Goal: Task Accomplishment & Management: Complete application form

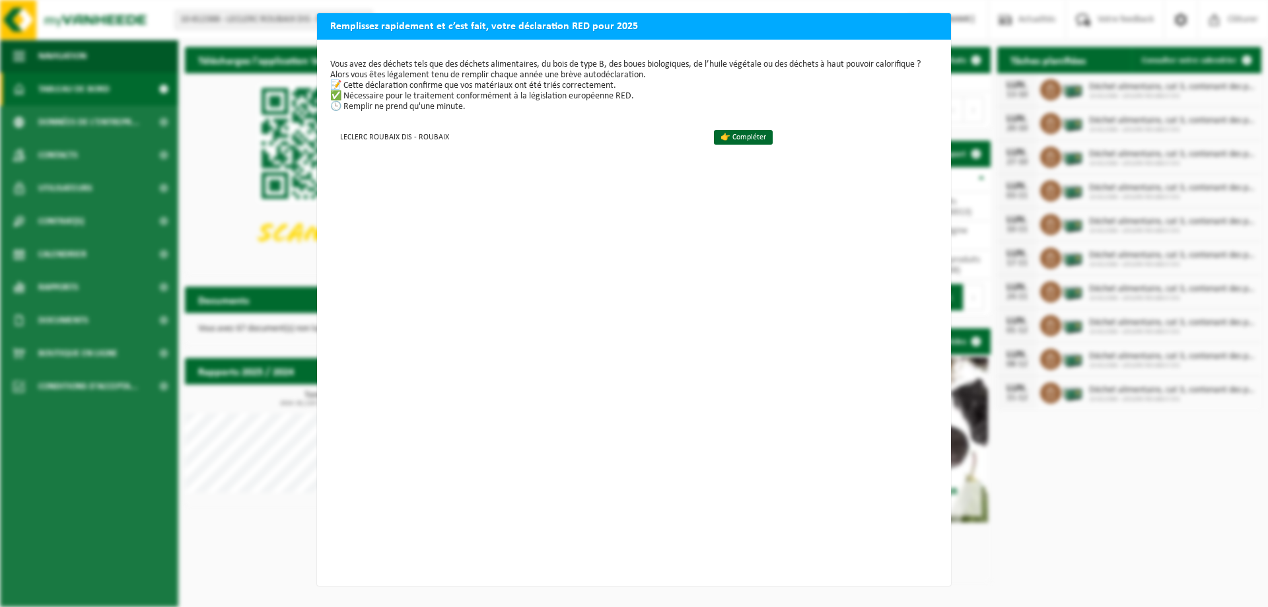
click at [938, 24] on h2 "Remplissez rapidement et c’est fait, votre déclaration RED pour 2025" at bounding box center [634, 25] width 634 height 25
click at [737, 133] on link "👉 Compléter" at bounding box center [743, 137] width 59 height 15
click at [725, 135] on link "👉 Compléter" at bounding box center [743, 137] width 59 height 15
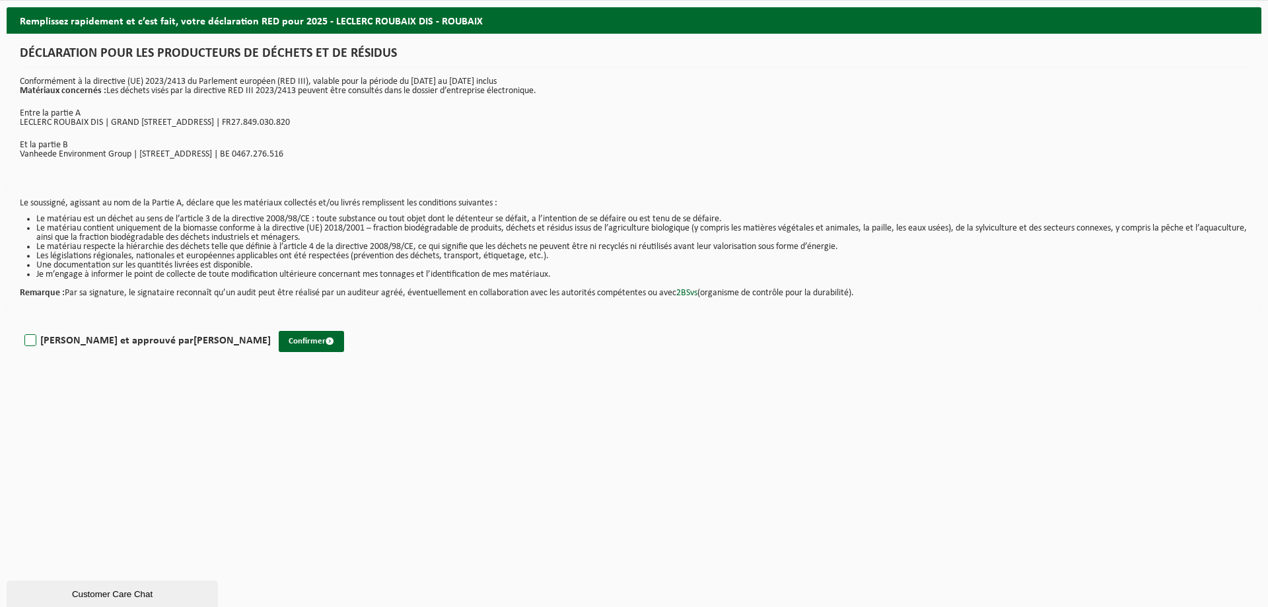
click at [51, 339] on label "Lu et approuvé par Clara Menegatti" at bounding box center [146, 341] width 249 height 20
click at [271, 324] on input "Lu et approuvé par Clara Menegatti" at bounding box center [271, 323] width 1 height 1
click at [51, 339] on label "Lu et approuvé par Clara Menegatti" at bounding box center [146, 341] width 249 height 20
click at [271, 324] on input "Lu et approuvé par Clara Menegatti" at bounding box center [271, 323] width 1 height 1
drag, startPoint x: 156, startPoint y: 338, endPoint x: 79, endPoint y: 346, distance: 77.6
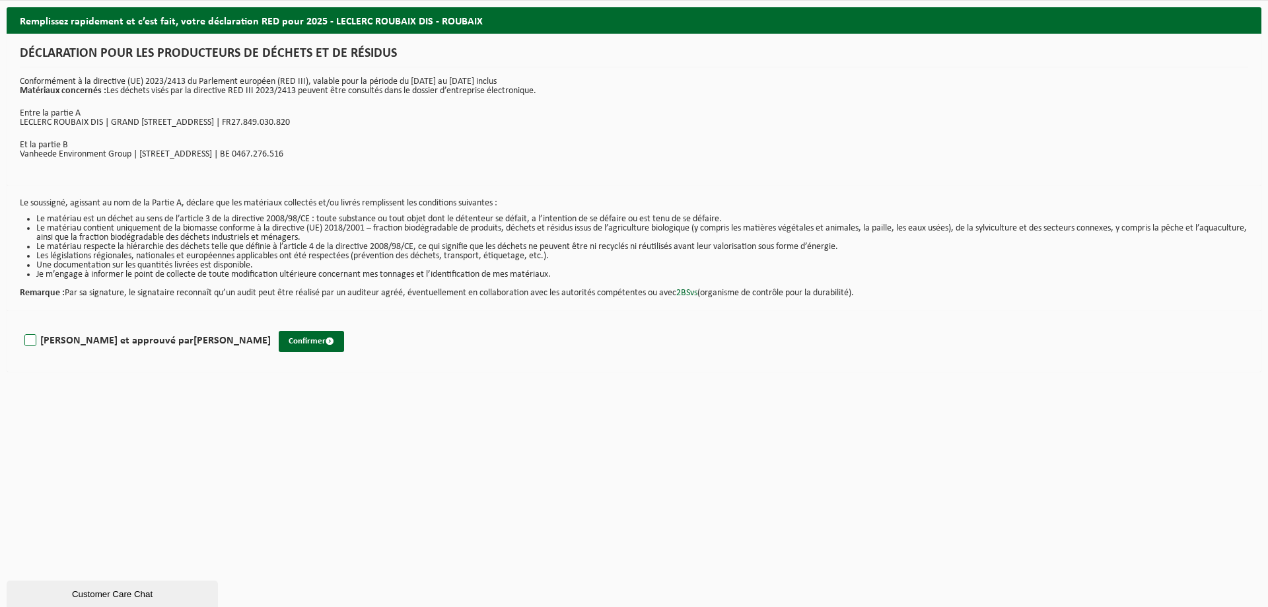
click at [193, 339] on strong "[PERSON_NAME]" at bounding box center [231, 340] width 77 height 11
click at [271, 324] on input "Lu et approuvé par Clara Menegatti" at bounding box center [271, 323] width 1 height 1
checkbox input "true"
click at [279, 335] on button "Confirmer" at bounding box center [311, 341] width 65 height 21
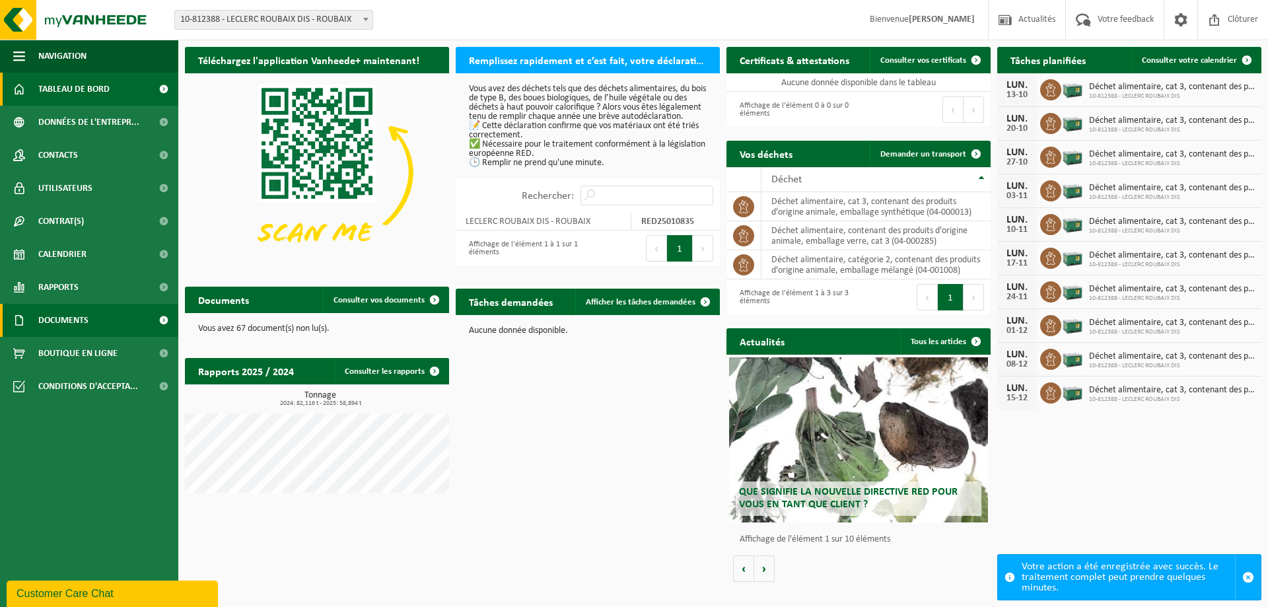
click at [96, 320] on link "Documents" at bounding box center [89, 320] width 178 height 33
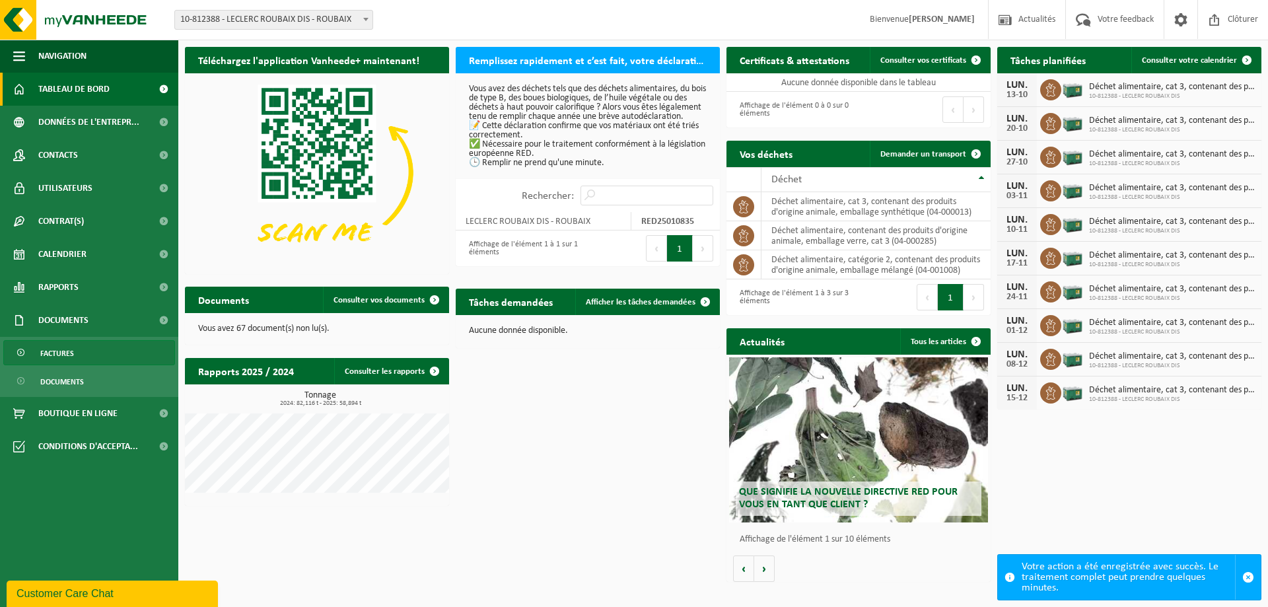
click at [83, 349] on link "Factures" at bounding box center [89, 352] width 172 height 25
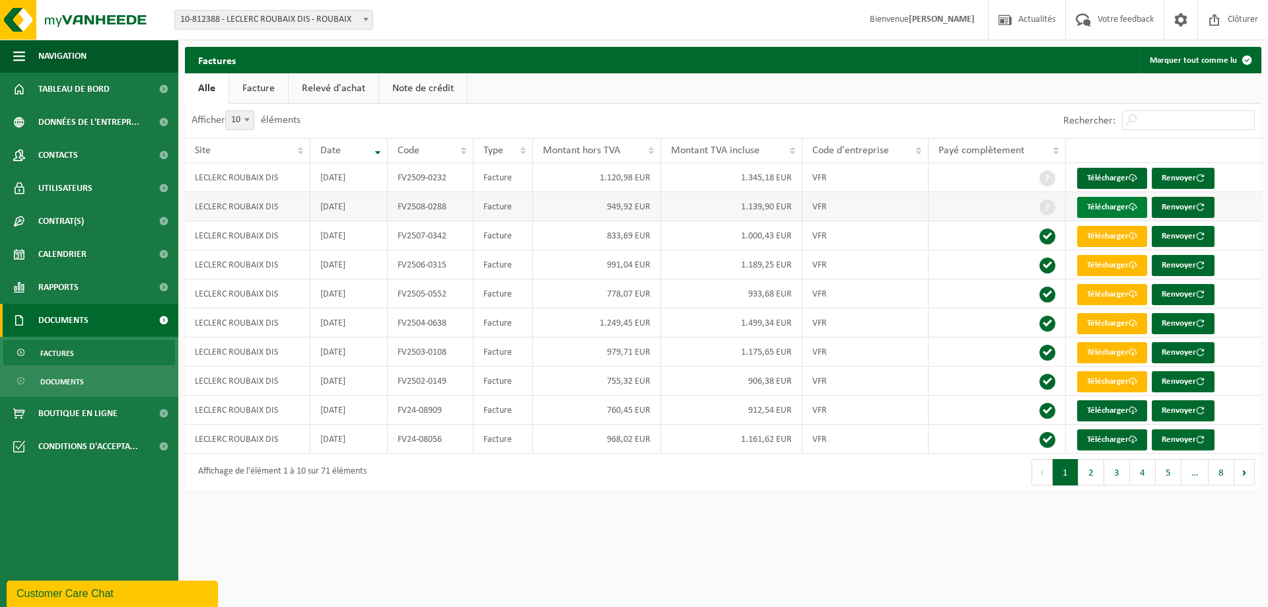
click at [1116, 207] on link "Télécharger" at bounding box center [1112, 207] width 70 height 21
click at [1117, 175] on link "Télécharger" at bounding box center [1112, 178] width 70 height 21
click at [1111, 232] on link "Télécharger" at bounding box center [1112, 236] width 70 height 21
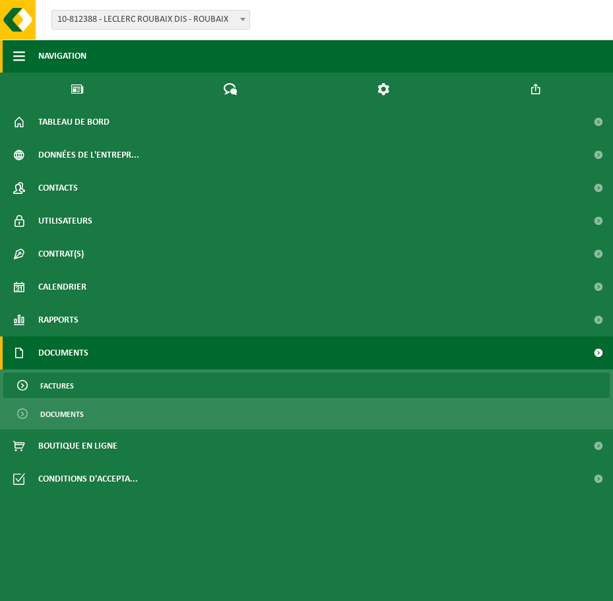
click at [23, 57] on span "button" at bounding box center [19, 56] width 12 height 33
